Goal: Check status: Check status

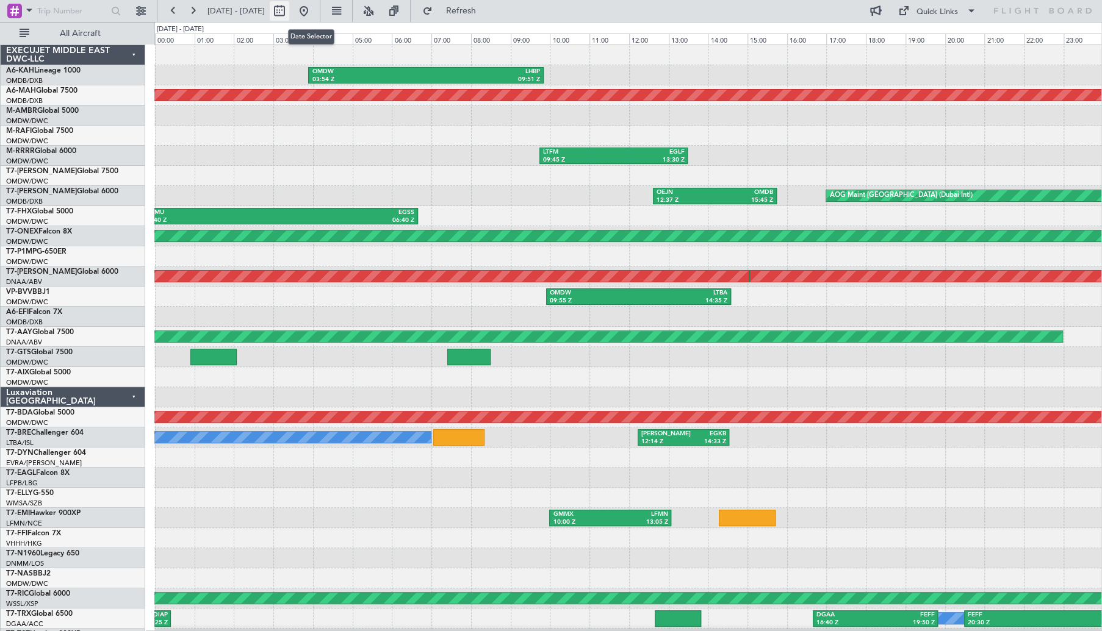
click at [289, 16] on button at bounding box center [280, 11] width 20 height 20
select select "7"
select select "2025"
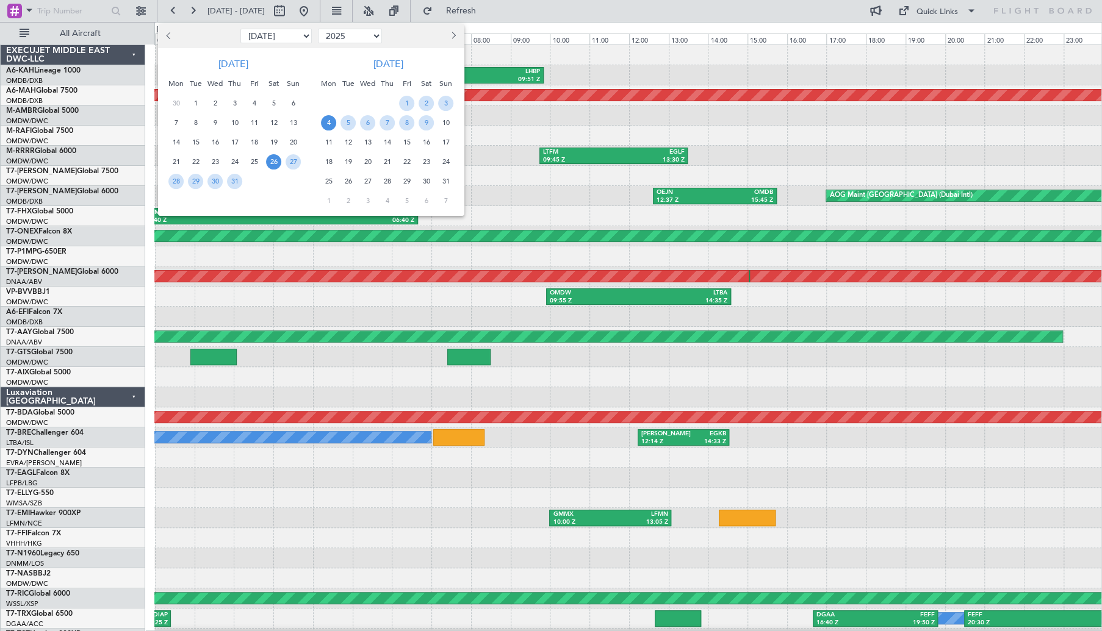
click at [328, 124] on span "4" at bounding box center [328, 122] width 15 height 15
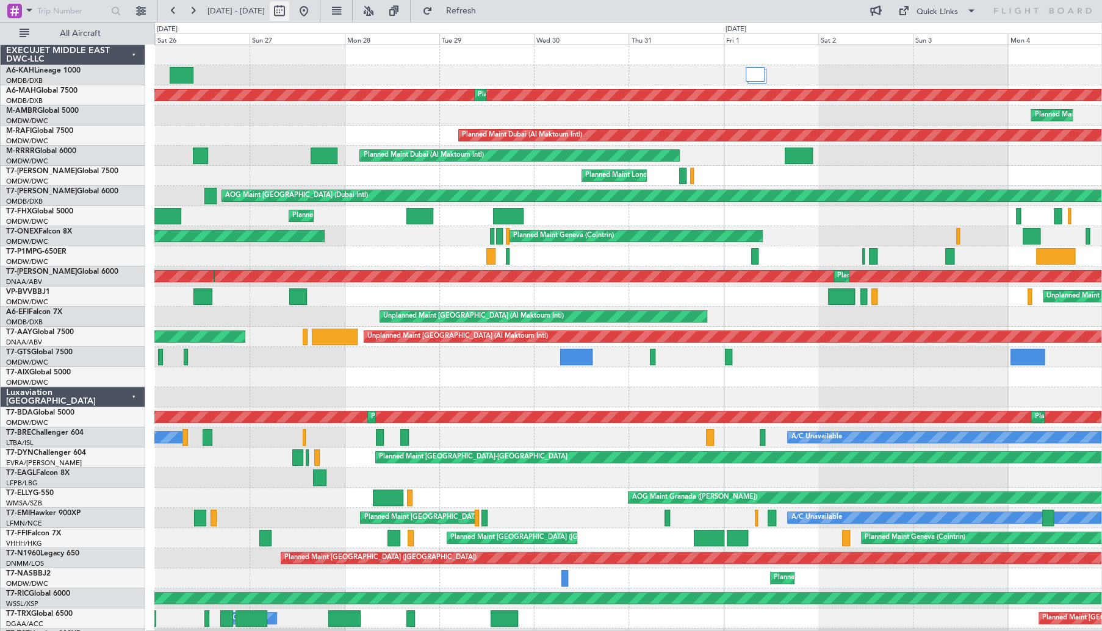
click at [289, 13] on button at bounding box center [280, 11] width 20 height 20
select select "7"
select select "2025"
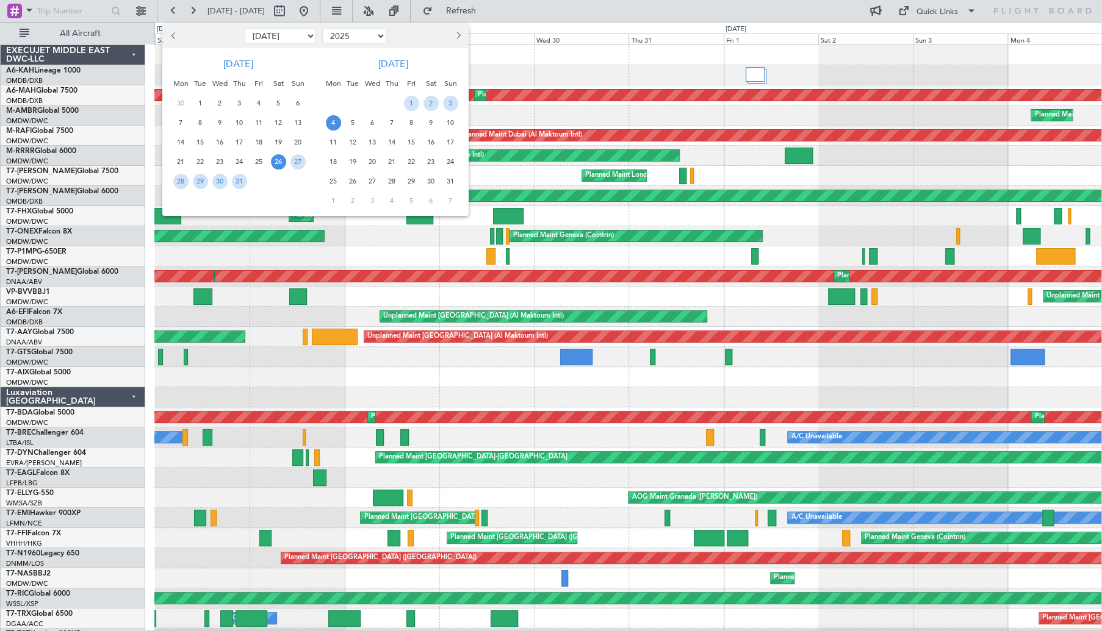
click at [412, 119] on span "8" at bounding box center [411, 122] width 15 height 15
click at [335, 126] on span "4" at bounding box center [333, 122] width 15 height 15
click at [415, 123] on span "8" at bounding box center [411, 122] width 15 height 15
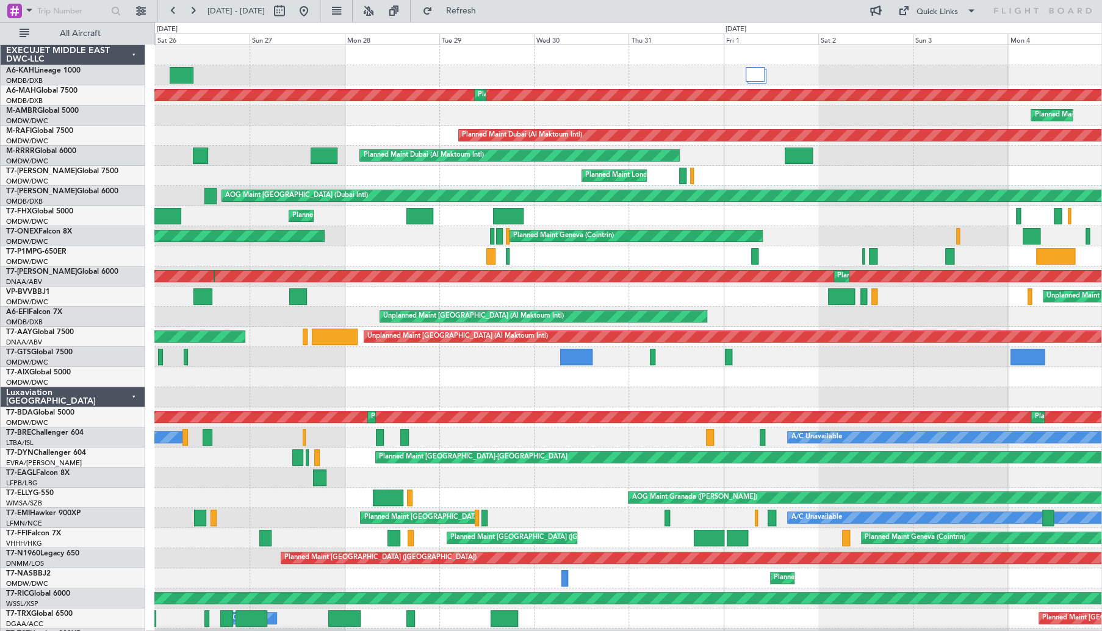
select select "8"
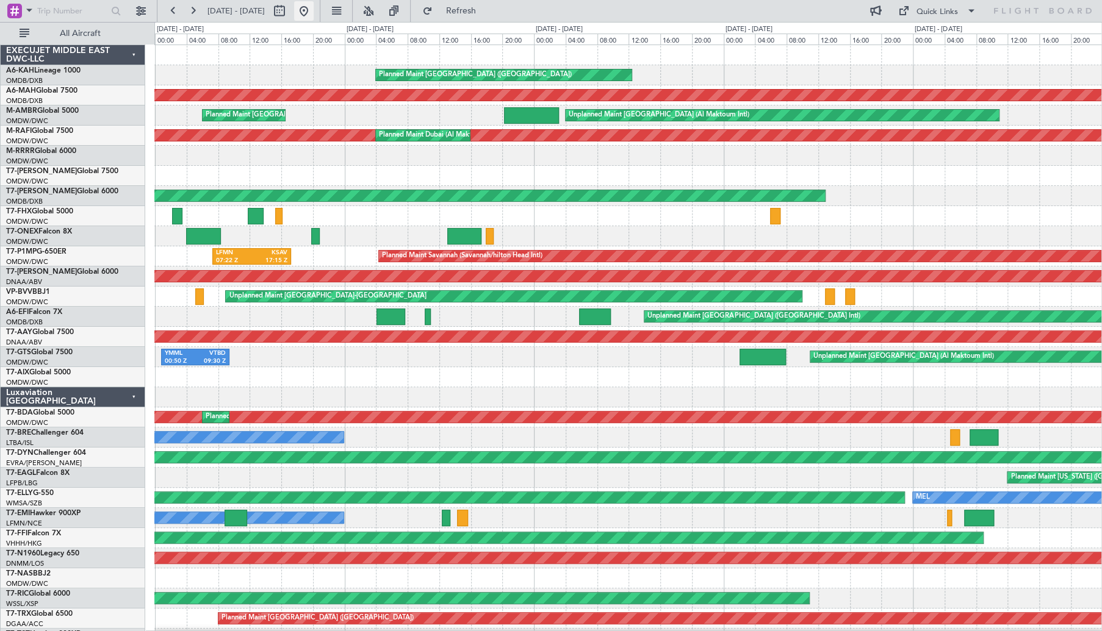
click at [314, 14] on button at bounding box center [304, 11] width 20 height 20
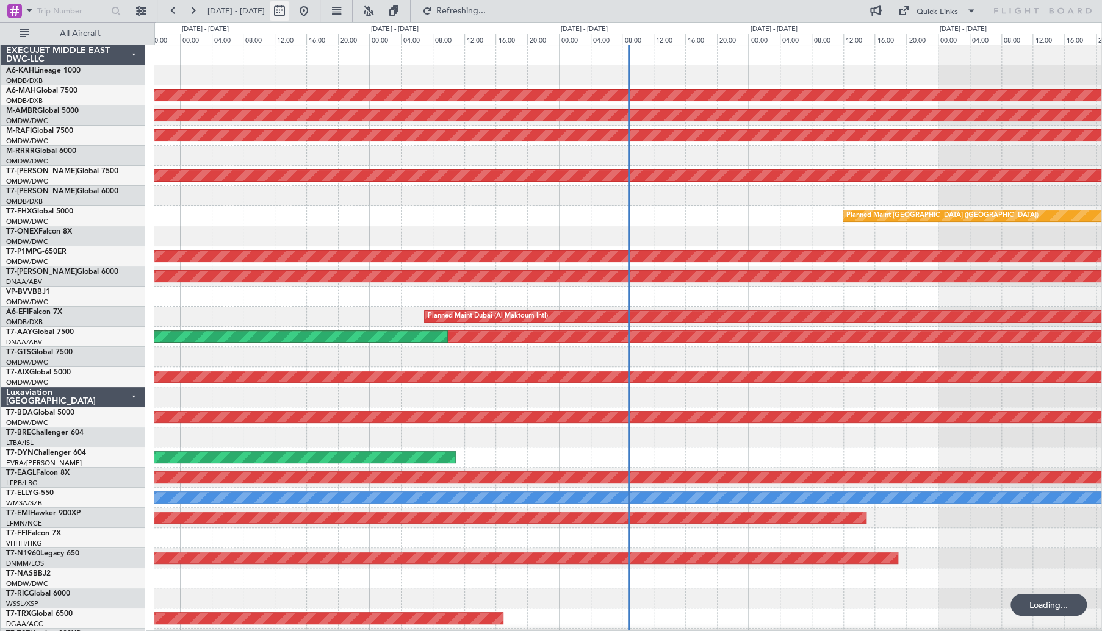
click at [289, 12] on button at bounding box center [280, 11] width 20 height 20
select select "9"
select select "2025"
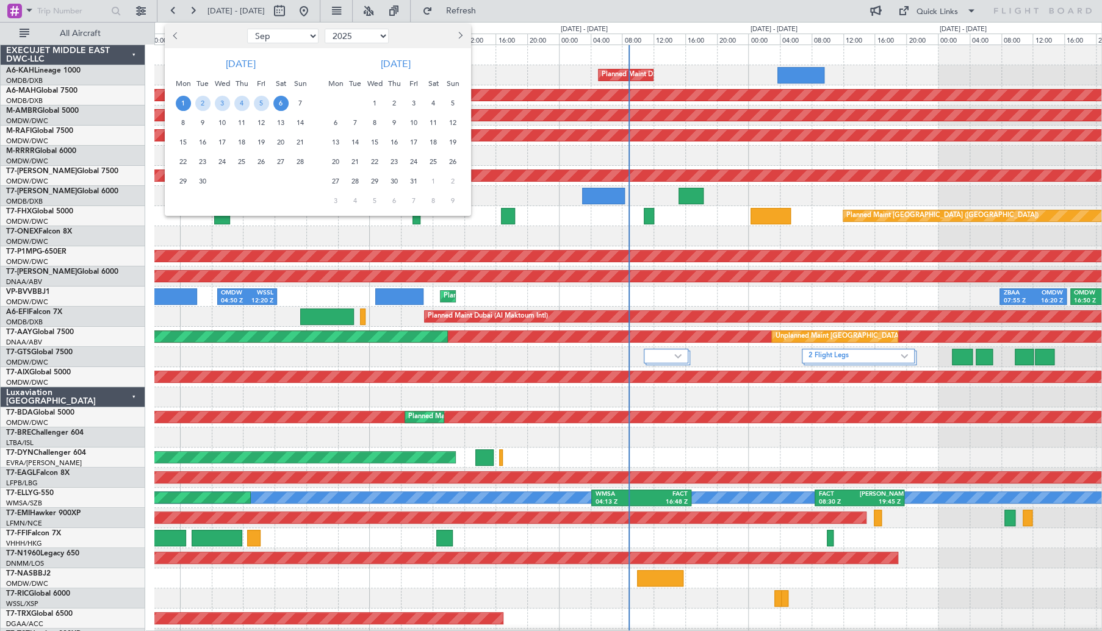
click at [179, 38] on button "Previous month" at bounding box center [176, 36] width 13 height 20
select select "8"
click at [183, 124] on span "4" at bounding box center [183, 122] width 15 height 15
click at [202, 123] on span "5" at bounding box center [202, 122] width 15 height 15
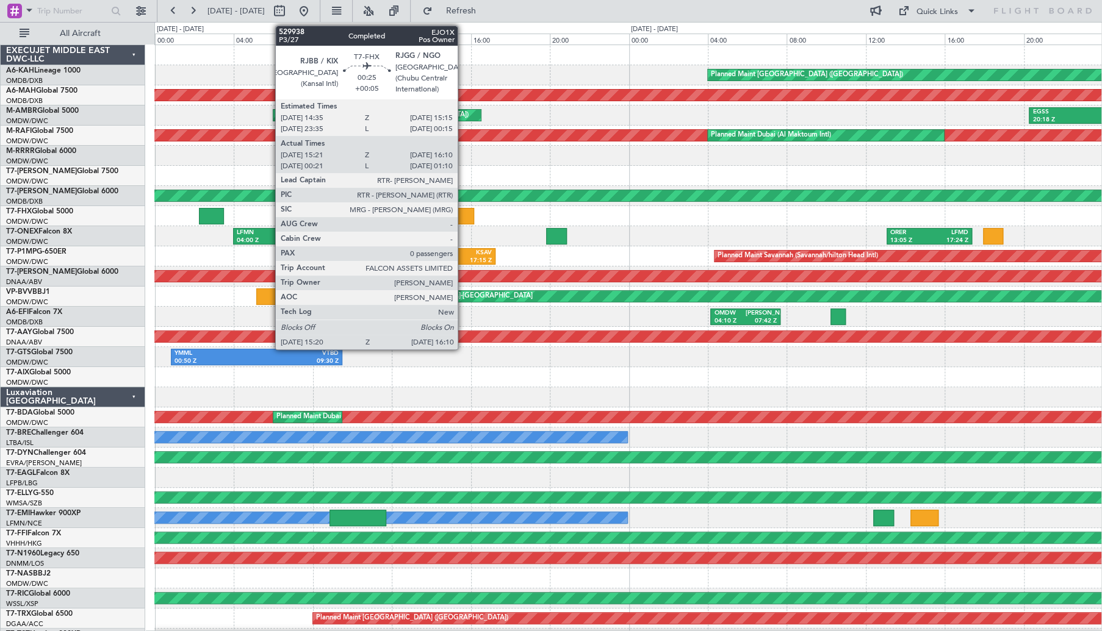
click at [463, 213] on div at bounding box center [465, 216] width 16 height 16
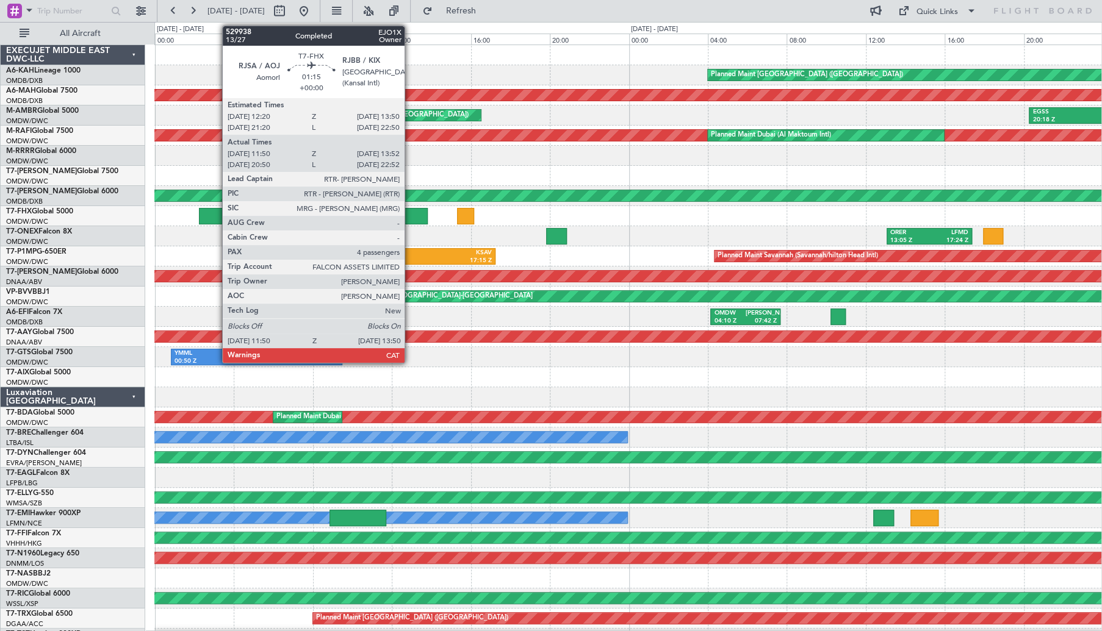
click at [410, 217] on div at bounding box center [408, 216] width 40 height 16
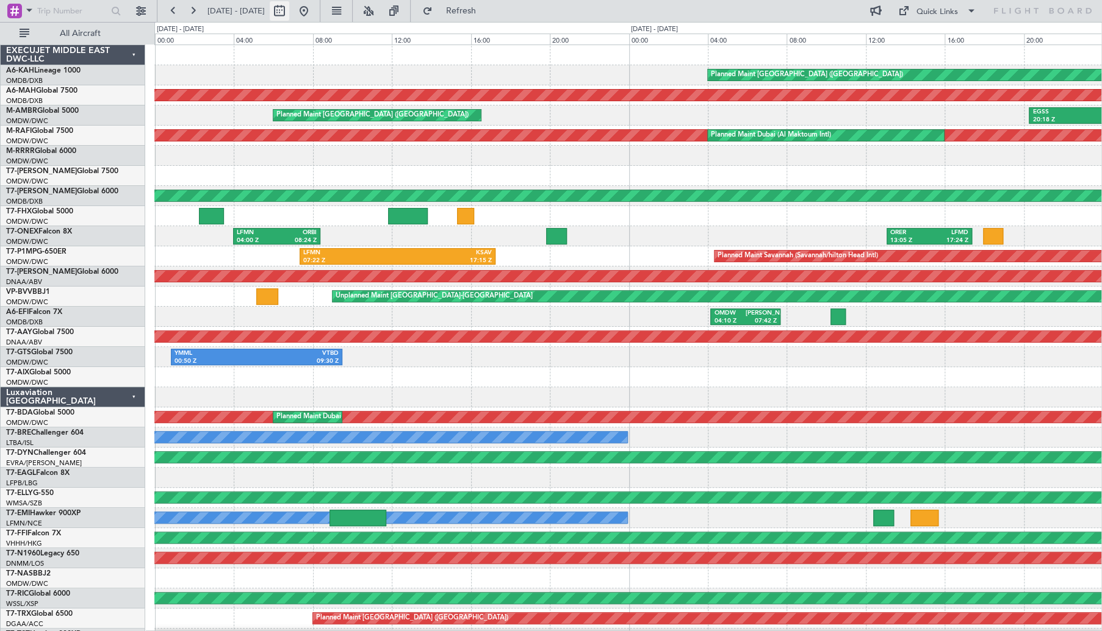
click at [289, 14] on button at bounding box center [280, 11] width 20 height 20
select select "8"
select select "2025"
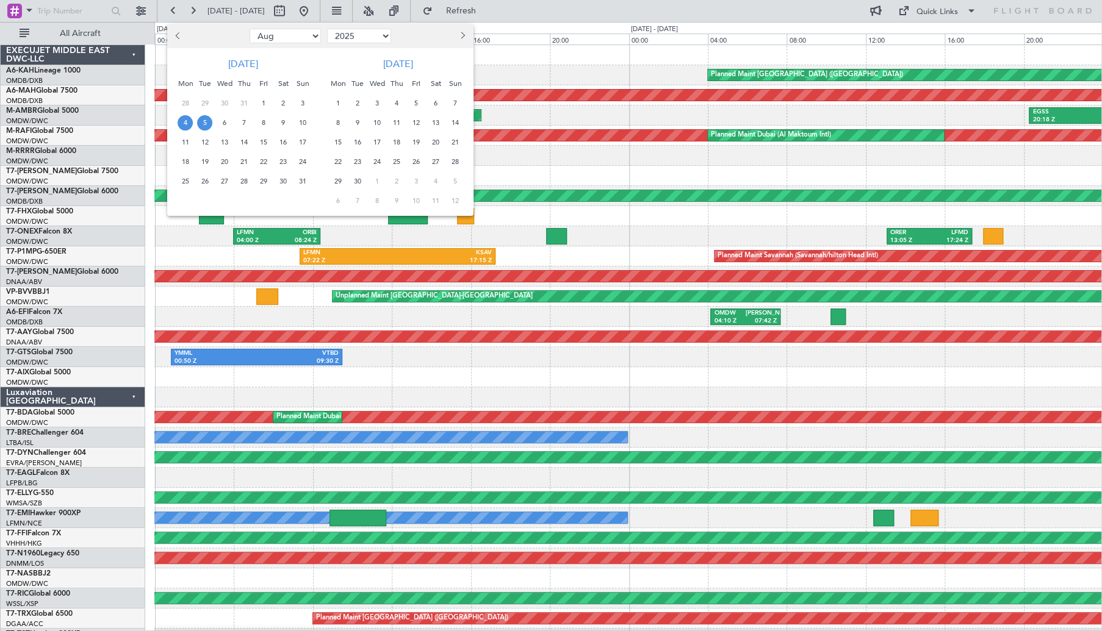
click at [246, 126] on span "7" at bounding box center [243, 122] width 15 height 15
click at [288, 126] on span "9" at bounding box center [282, 122] width 15 height 15
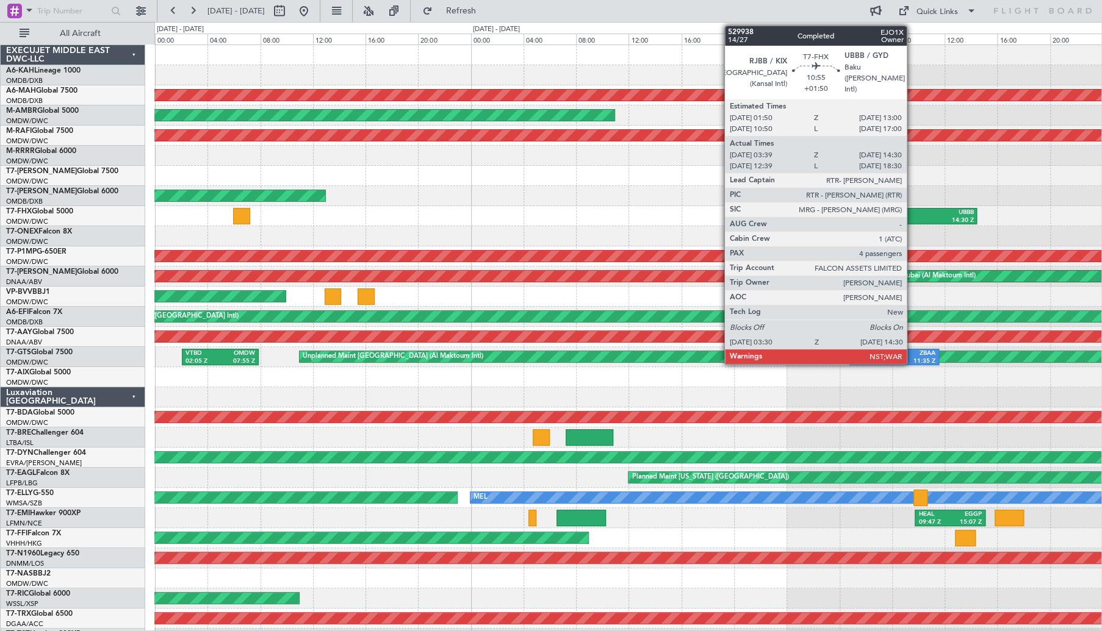
click at [913, 209] on div "UBBB" at bounding box center [939, 213] width 69 height 9
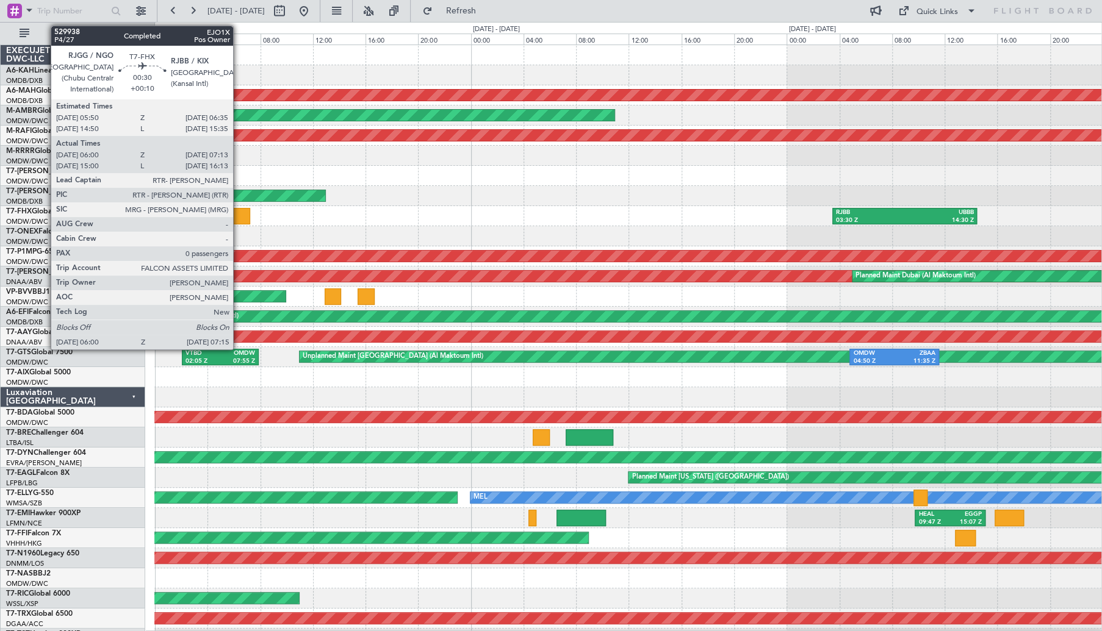
click at [239, 217] on div at bounding box center [241, 216] width 16 height 16
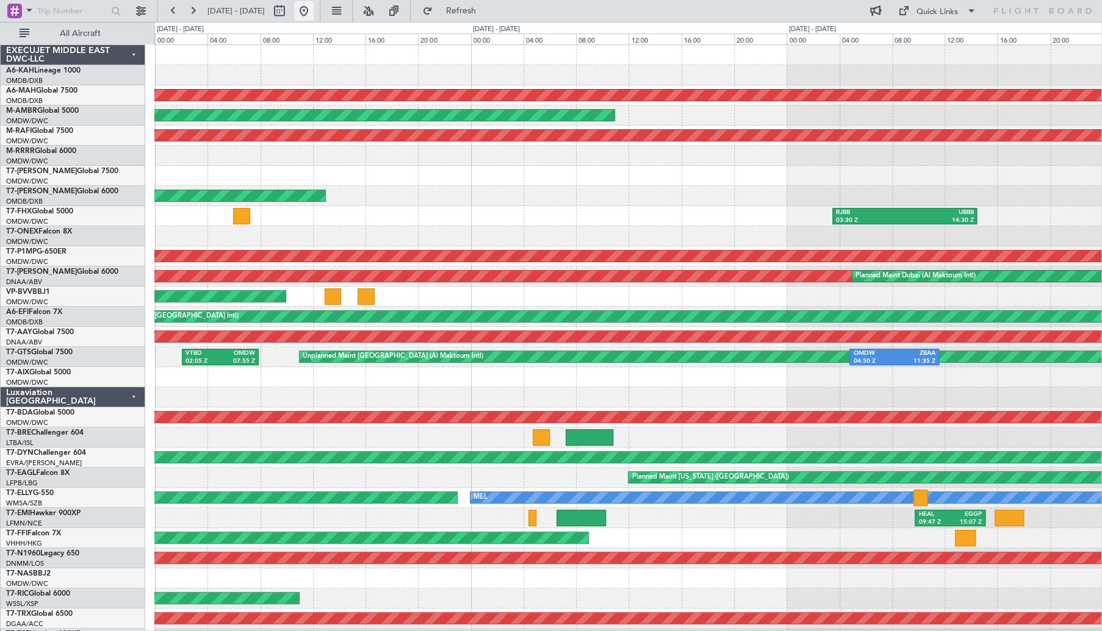
click at [314, 10] on button at bounding box center [304, 11] width 20 height 20
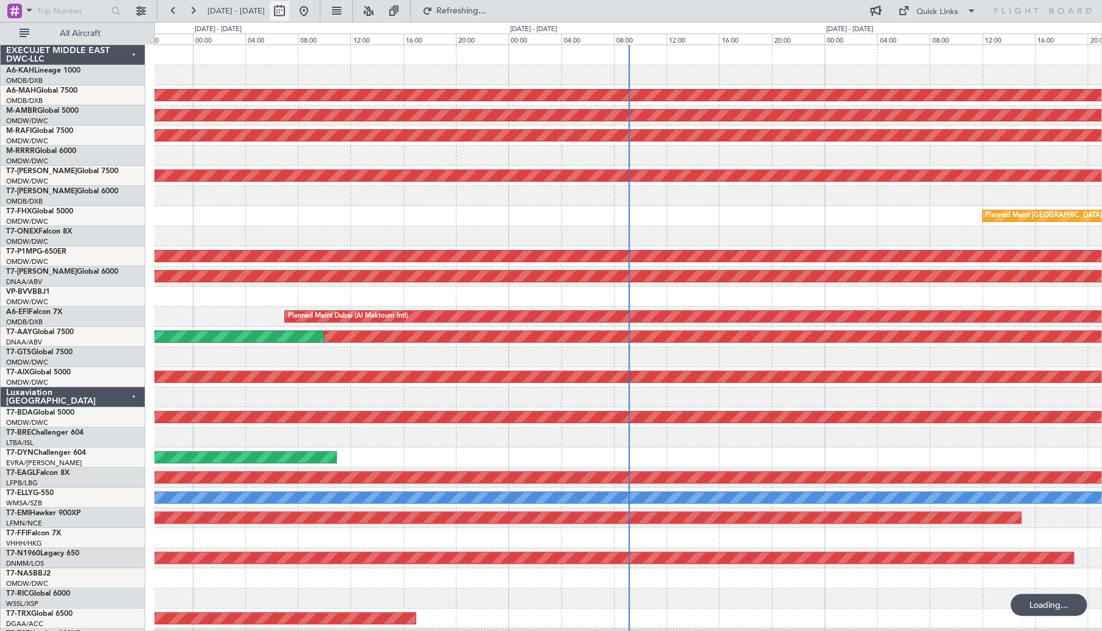
click at [289, 12] on button at bounding box center [280, 11] width 20 height 20
select select "9"
select select "2025"
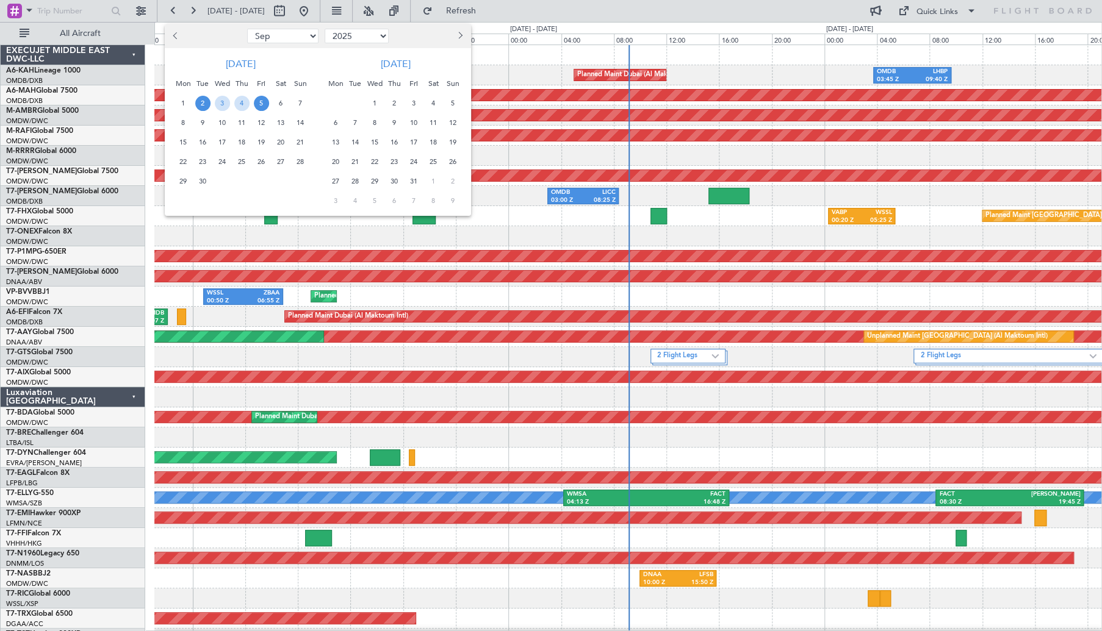
click at [171, 33] on button "Previous month" at bounding box center [176, 36] width 13 height 20
select select "7"
click at [223, 182] on span "30" at bounding box center [222, 181] width 15 height 15
click at [330, 121] on span "4" at bounding box center [335, 122] width 15 height 15
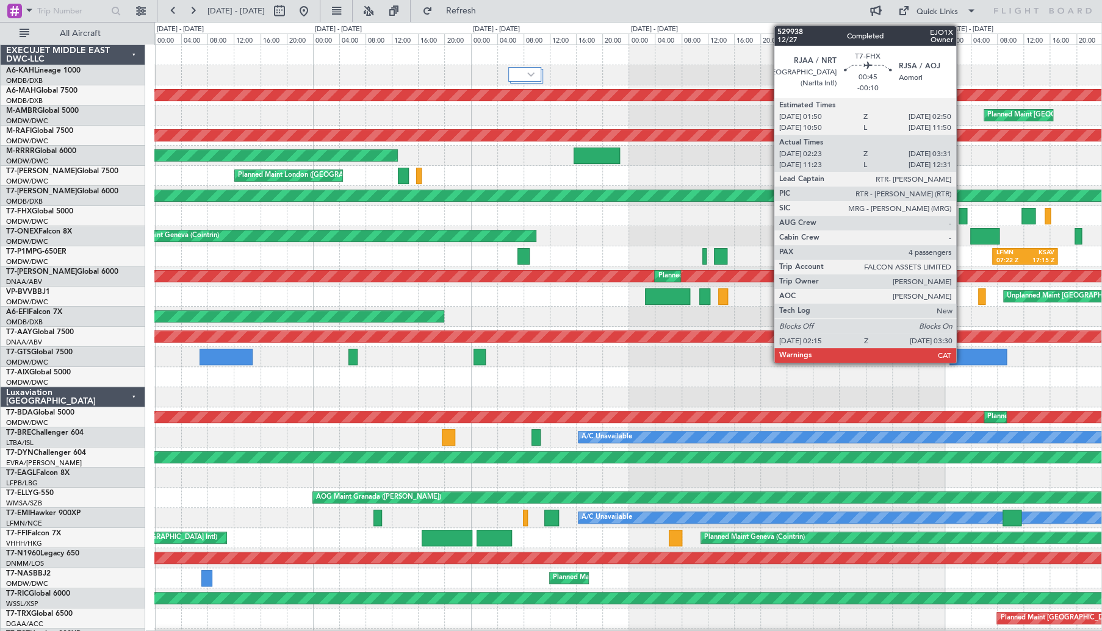
click at [962, 217] on div at bounding box center [963, 216] width 9 height 16
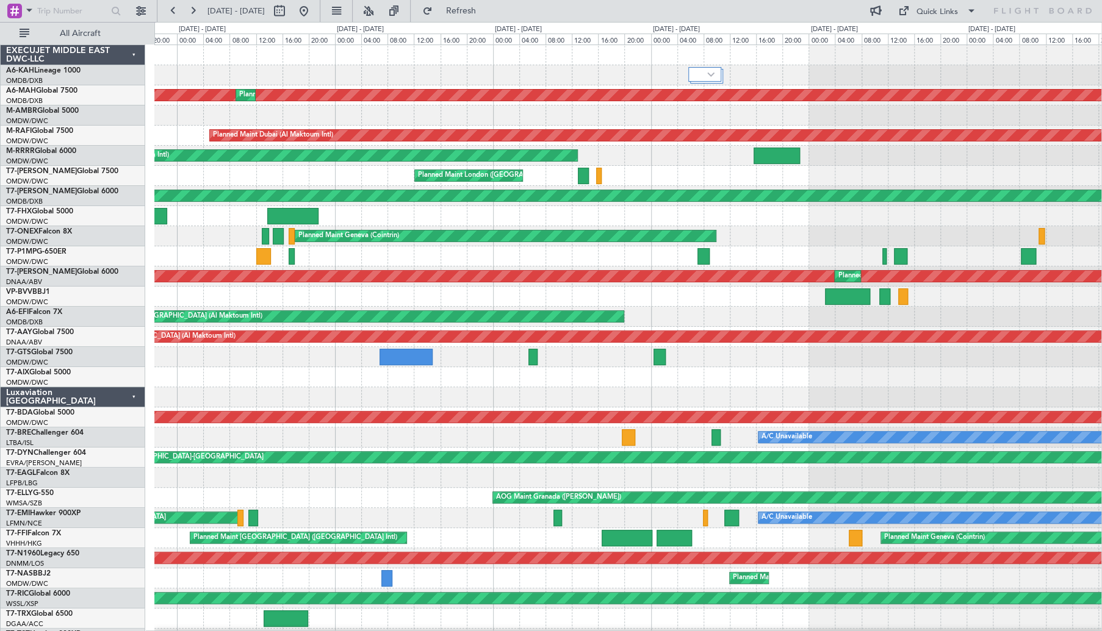
click at [453, 226] on div "Planned Maint [GEOGRAPHIC_DATA] ([GEOGRAPHIC_DATA]) Planned Maint [GEOGRAPHIC_D…" at bounding box center [627, 407] width 947 height 725
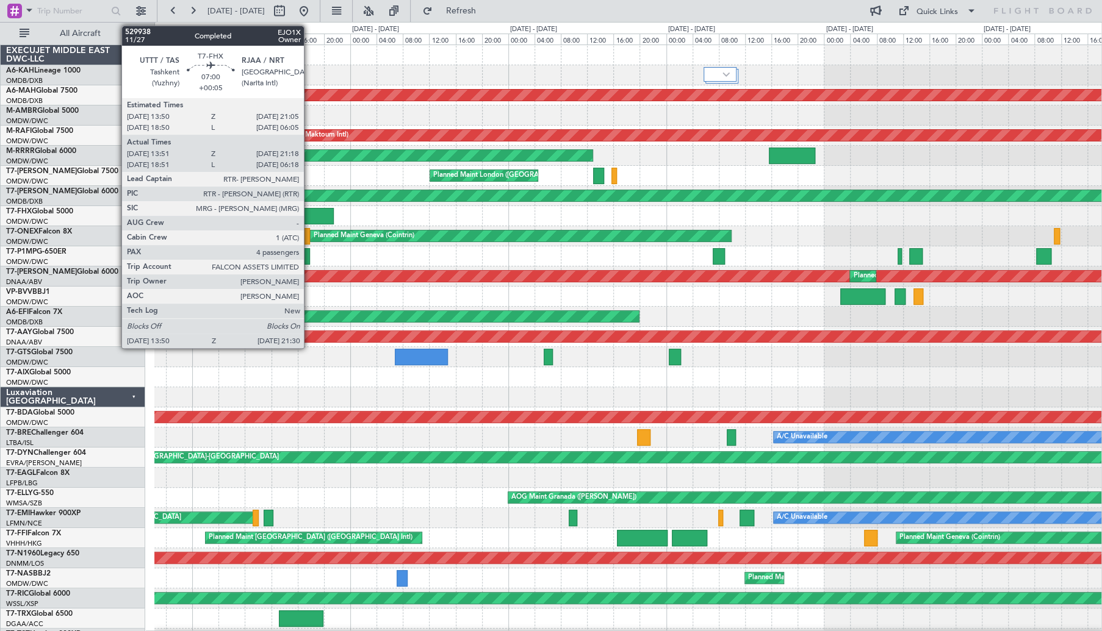
click at [309, 210] on div at bounding box center [307, 216] width 51 height 16
